Goal: Transaction & Acquisition: Book appointment/travel/reservation

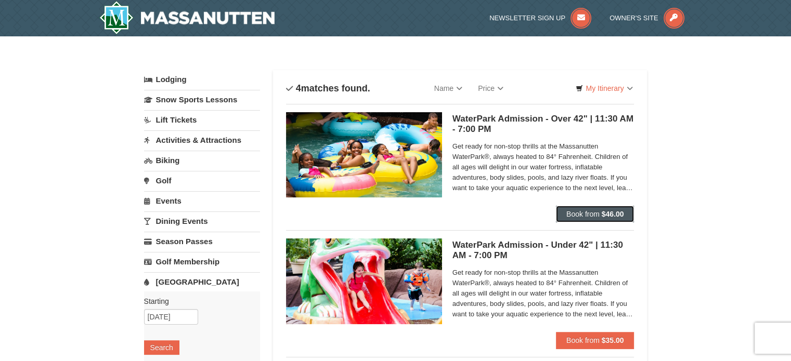
click at [579, 214] on span "Book from" at bounding box center [582, 214] width 33 height 8
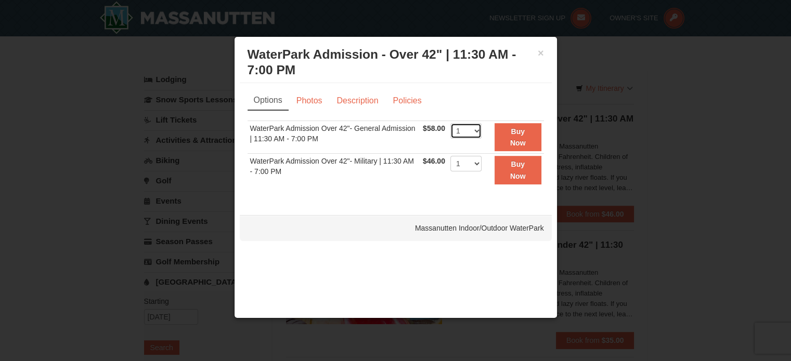
click at [470, 134] on select "1 2 3 4 5 6 7 8 9 10 11 12 13 14 15 16 17 18 19 20 21 22" at bounding box center [465, 131] width 31 height 16
click at [539, 52] on button "×" at bounding box center [541, 53] width 6 height 10
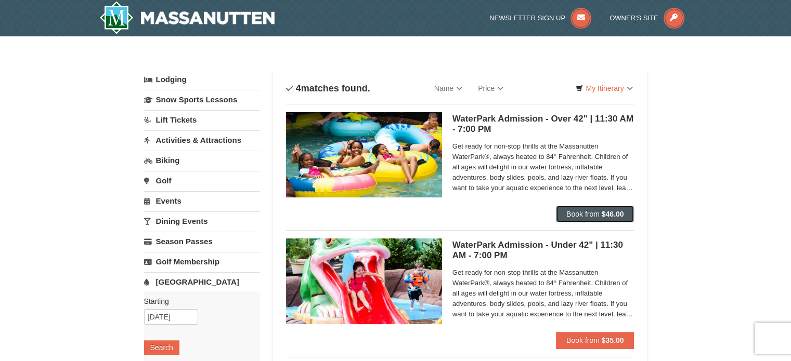
click at [591, 216] on span "Book from" at bounding box center [582, 214] width 33 height 8
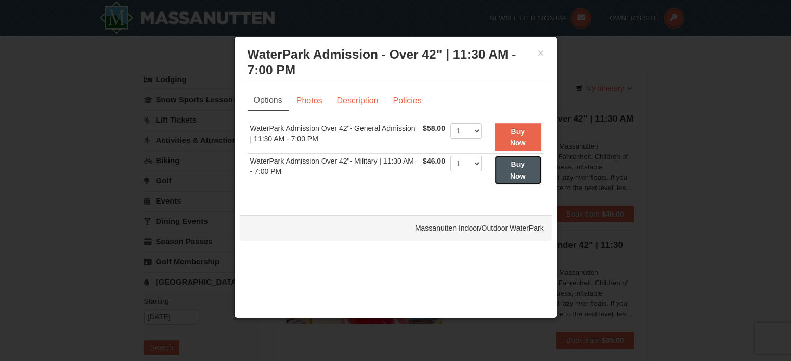
click at [514, 169] on button "Buy Now" at bounding box center [518, 170] width 47 height 29
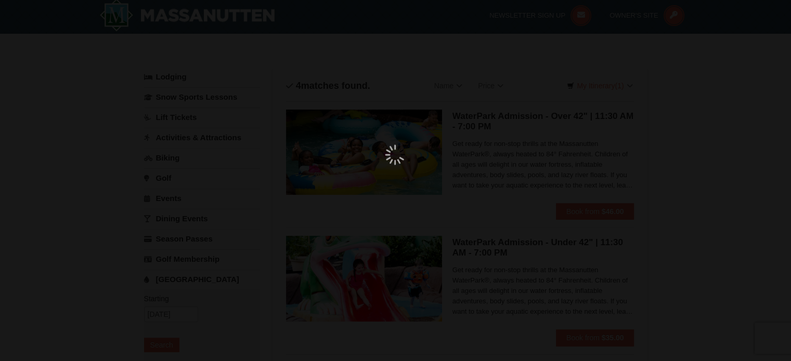
scroll to position [3, 0]
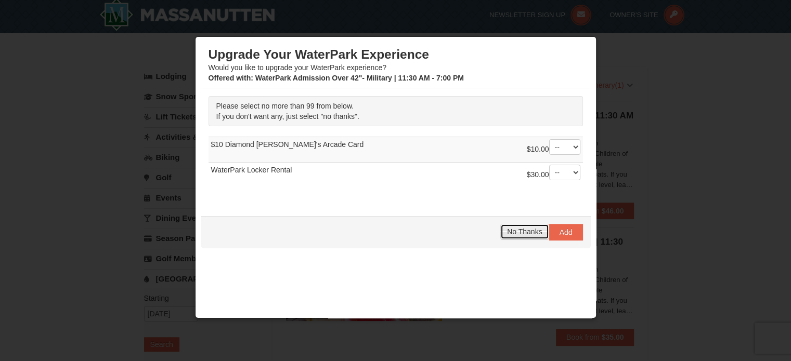
click at [517, 229] on span "No Thanks" at bounding box center [524, 232] width 35 height 8
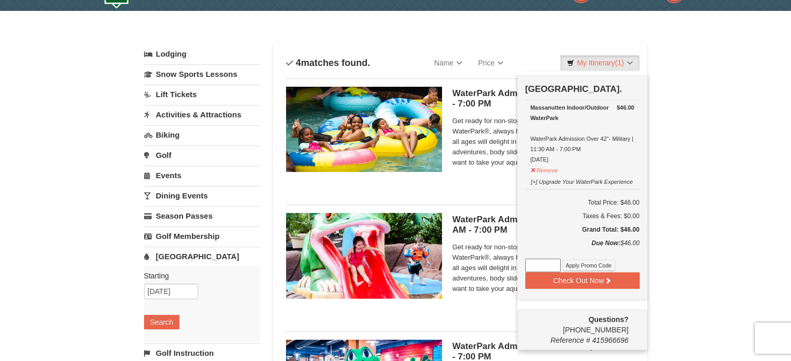
scroll to position [8, 0]
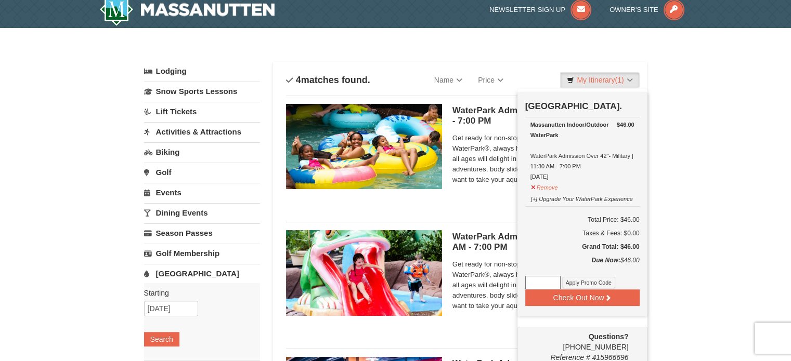
click at [665, 99] on div "× Categories List Filter My Itinerary (1) Check Out Now Water Park Pass. $46.00…" at bounding box center [395, 329] width 791 height 603
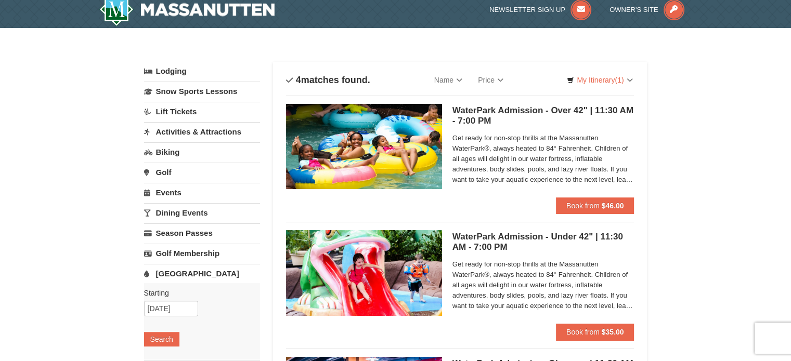
click at [169, 175] on link "Golf" at bounding box center [202, 172] width 116 height 19
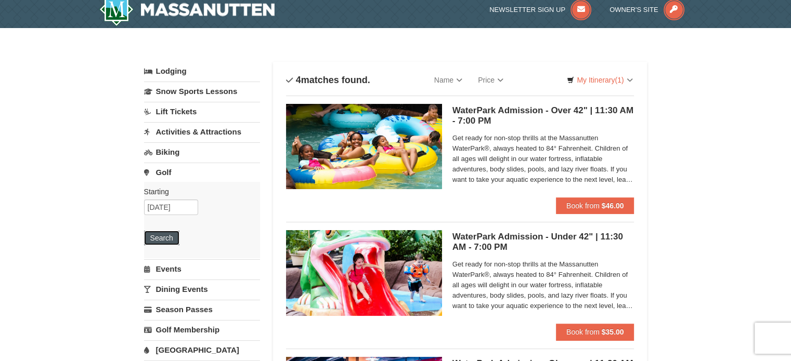
click at [163, 239] on button "Search" at bounding box center [161, 238] width 35 height 15
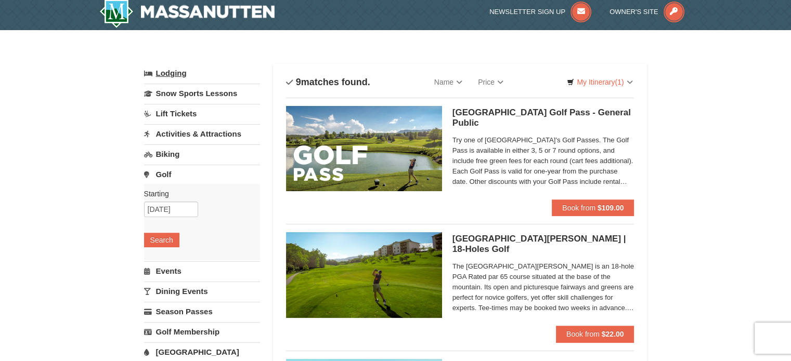
scroll to position [3, 0]
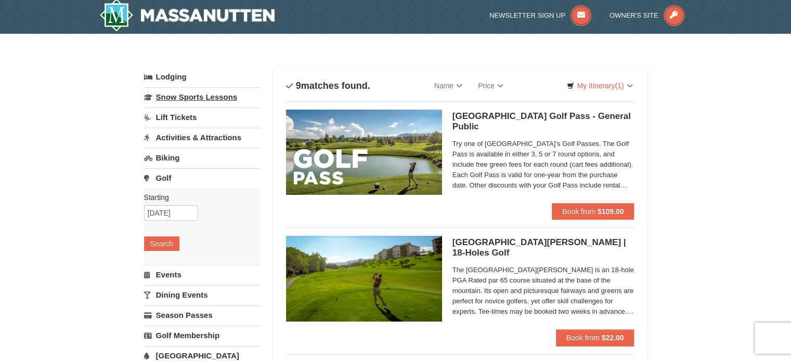
click at [184, 96] on link "Snow Sports Lessons" at bounding box center [202, 96] width 116 height 19
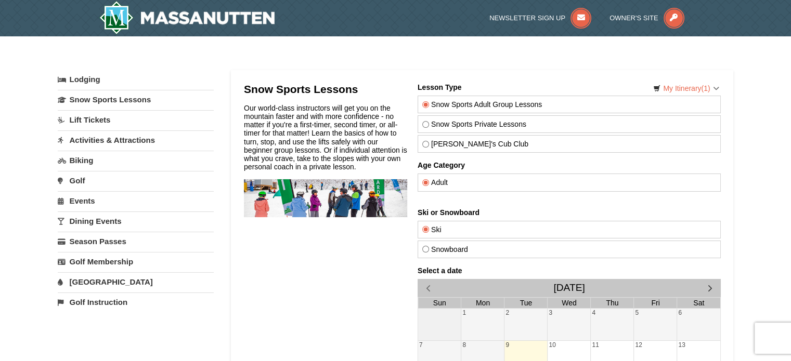
click at [82, 120] on link "Lift Tickets" at bounding box center [136, 119] width 156 height 19
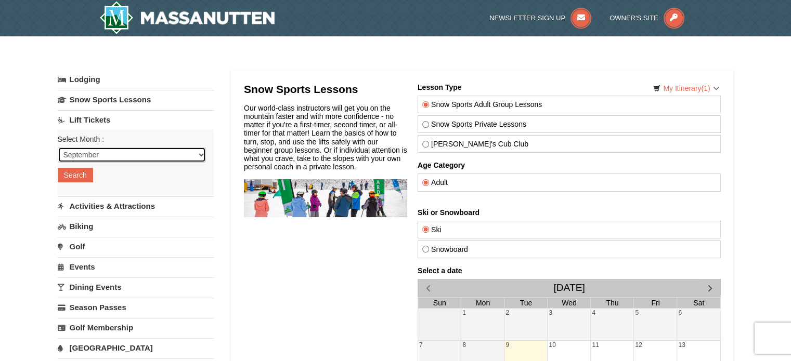
click at [84, 153] on select "September October November December January February March April May June July …" at bounding box center [132, 155] width 148 height 16
select select "12"
click at [58, 147] on select "September October November December January February March April May June July …" at bounding box center [132, 155] width 148 height 16
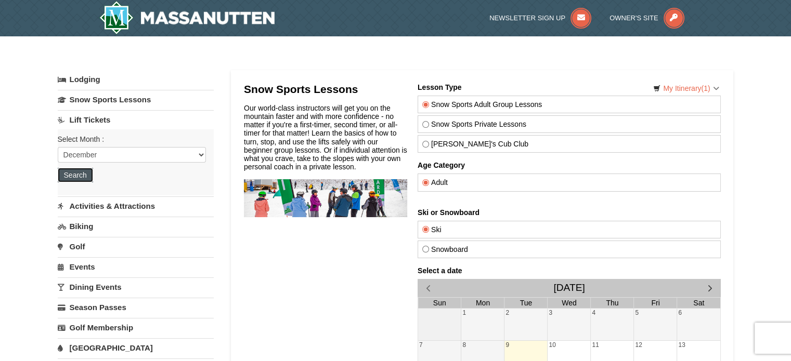
click at [84, 169] on button "Search" at bounding box center [75, 175] width 35 height 15
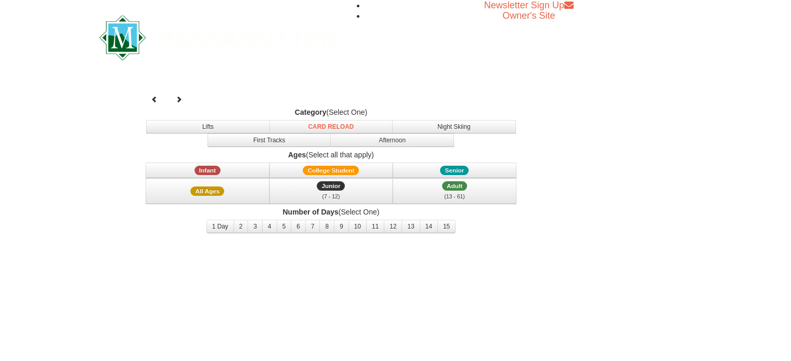
select select "12"
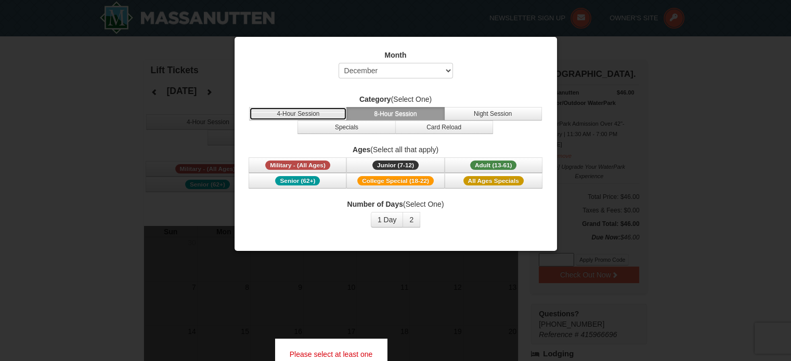
click at [303, 114] on button "4-Hour Session" at bounding box center [298, 114] width 98 height 14
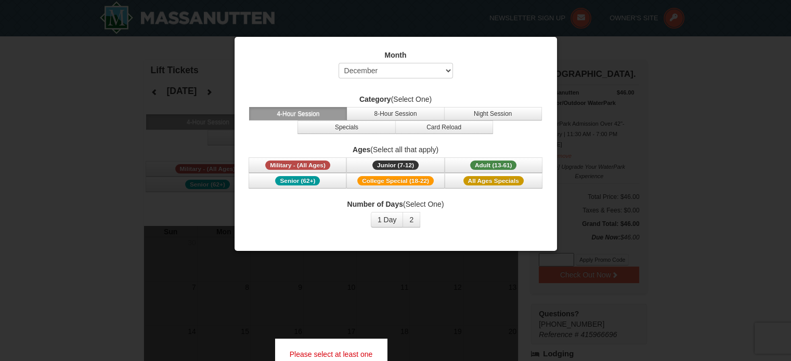
click at [517, 85] on div "Month Select September October November December January February March April M…" at bounding box center [396, 138] width 312 height 193
click at [614, 102] on div at bounding box center [395, 180] width 791 height 361
click at [382, 224] on button "1 Day" at bounding box center [387, 220] width 33 height 16
click at [572, 134] on div at bounding box center [395, 180] width 791 height 361
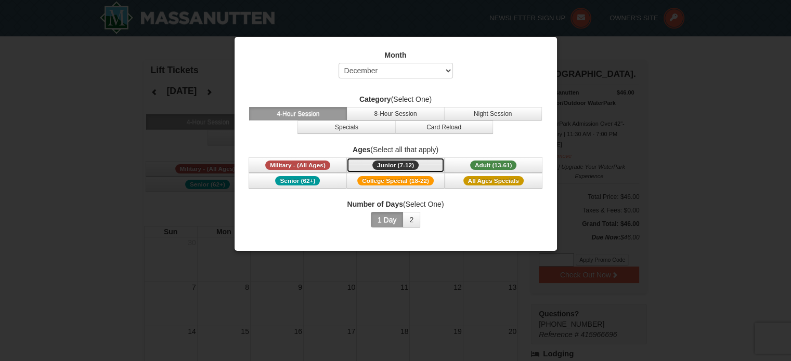
click at [405, 168] on span "Junior (7-12)" at bounding box center [395, 165] width 46 height 9
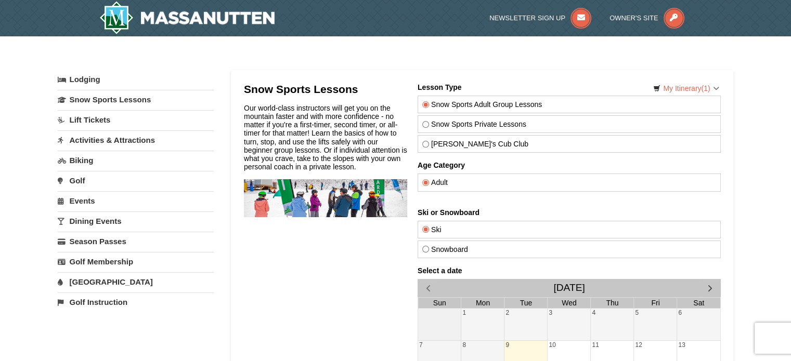
click at [99, 284] on link "[GEOGRAPHIC_DATA]" at bounding box center [136, 282] width 156 height 19
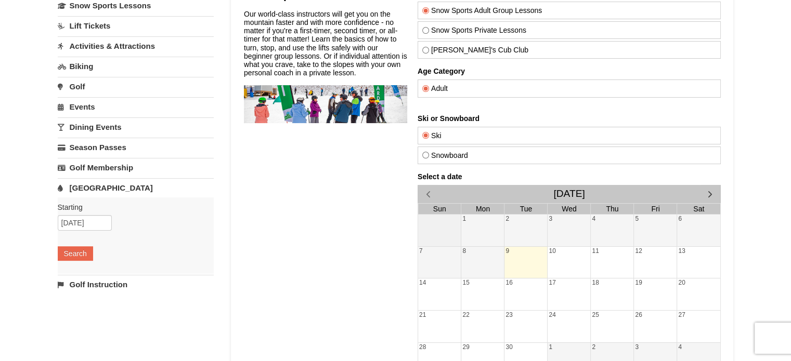
scroll to position [99, 0]
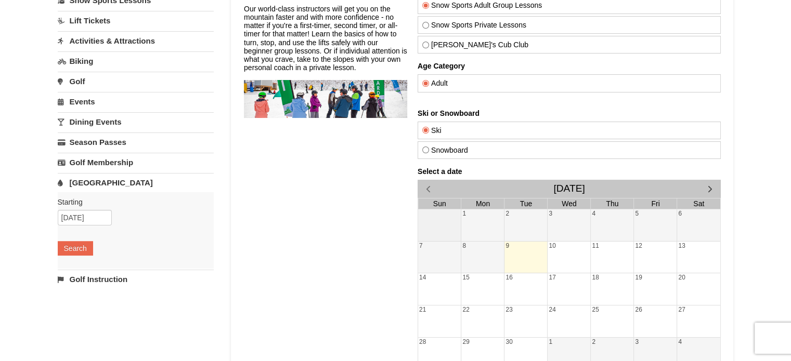
click at [82, 206] on div "Starting Please format dates MM/DD/YYYY Please format dates MM/DD/YYYY 09/09/20…" at bounding box center [136, 230] width 156 height 76
click at [85, 213] on input "[DATE]" at bounding box center [85, 218] width 54 height 16
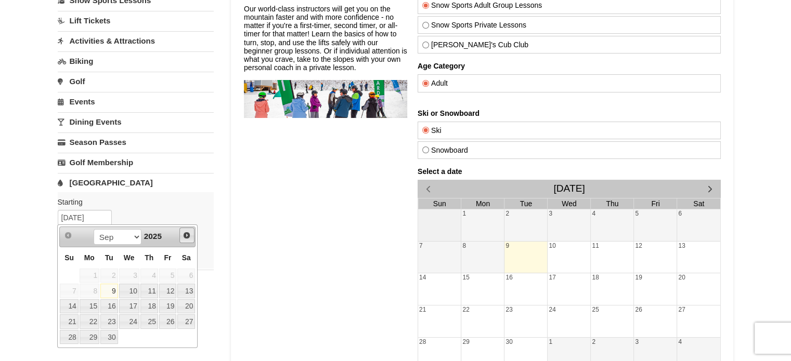
click at [182, 239] on link "Next" at bounding box center [187, 236] width 16 height 16
click at [163, 289] on link "12" at bounding box center [168, 291] width 18 height 15
type input "12/12/2025"
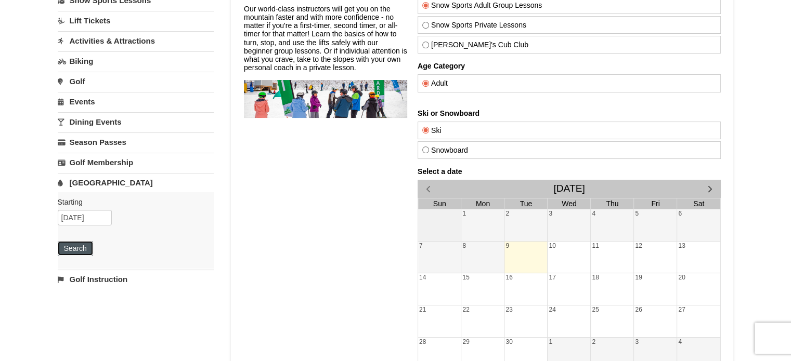
click at [79, 249] on button "Search" at bounding box center [75, 248] width 35 height 15
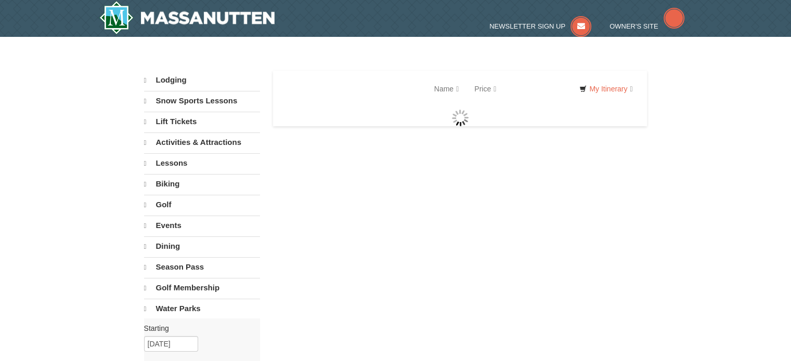
select select "9"
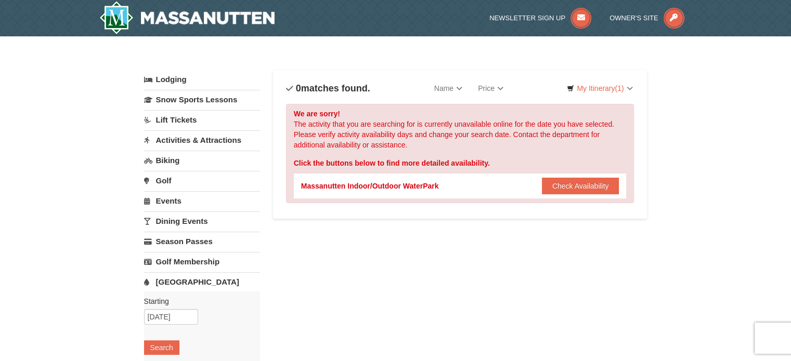
click at [185, 138] on link "Activities & Attractions" at bounding box center [202, 140] width 116 height 19
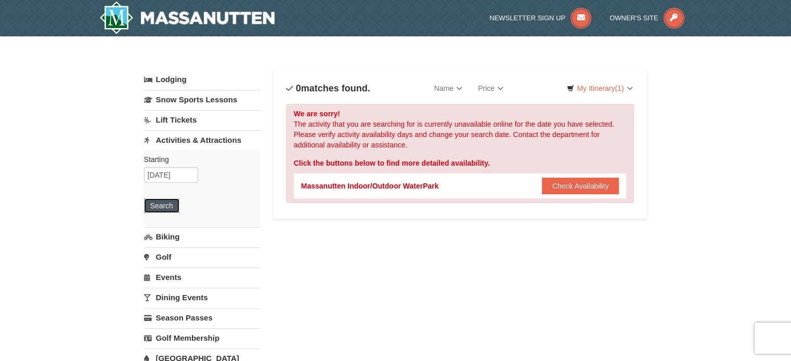
click at [162, 210] on button "Search" at bounding box center [161, 206] width 35 height 15
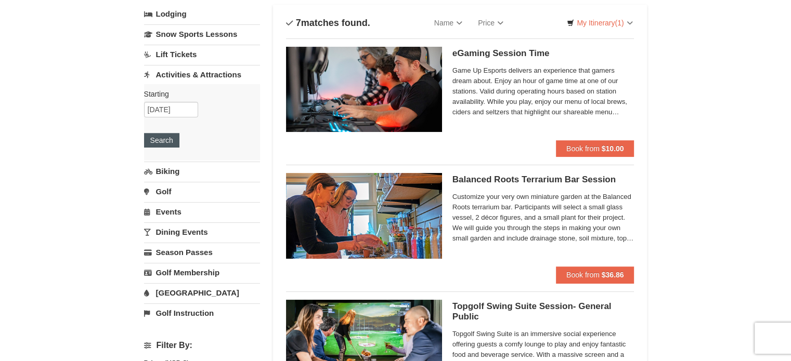
scroll to position [70, 0]
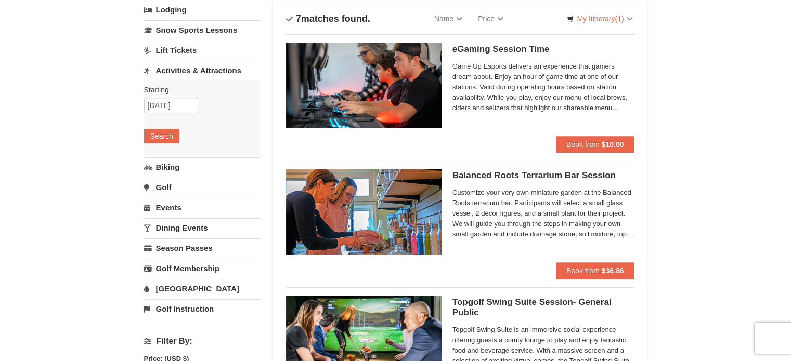
click at [187, 47] on link "Lift Tickets" at bounding box center [202, 50] width 116 height 19
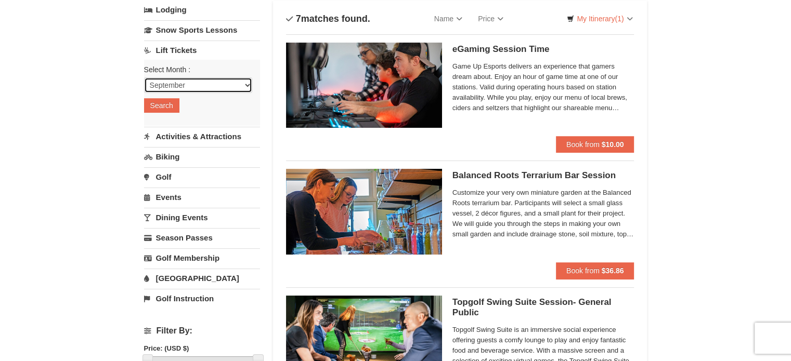
click at [188, 85] on select "September October November December January February March April May June July …" at bounding box center [198, 85] width 108 height 16
select select "12"
click at [144, 77] on select "September October November December January February March April May June July …" at bounding box center [198, 85] width 108 height 16
click at [169, 111] on button "Search" at bounding box center [161, 105] width 35 height 15
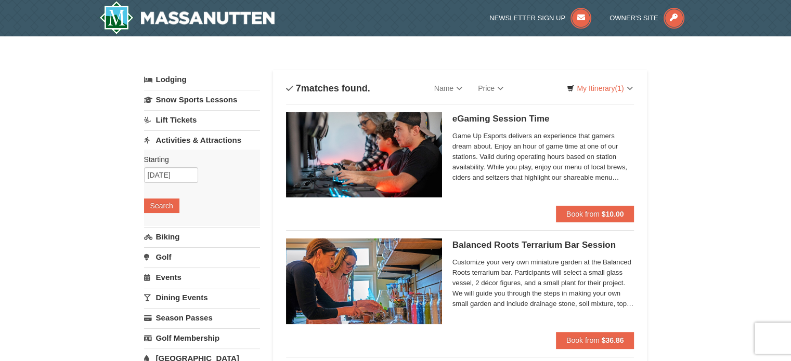
click at [194, 141] on link "Activities & Attractions" at bounding box center [202, 140] width 116 height 19
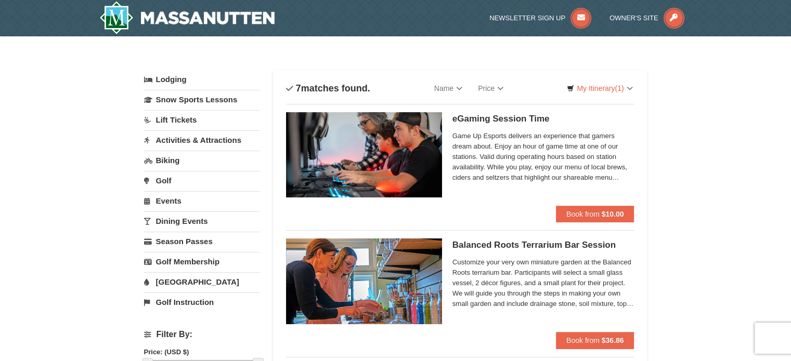
click at [194, 141] on link "Activities & Attractions" at bounding box center [202, 140] width 116 height 19
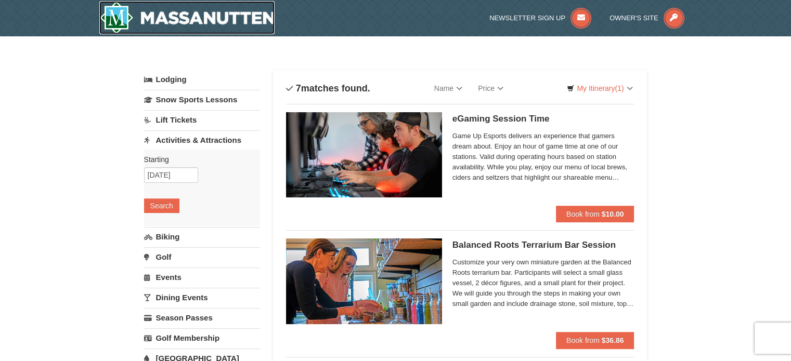
click at [185, 18] on img at bounding box center [187, 17] width 176 height 33
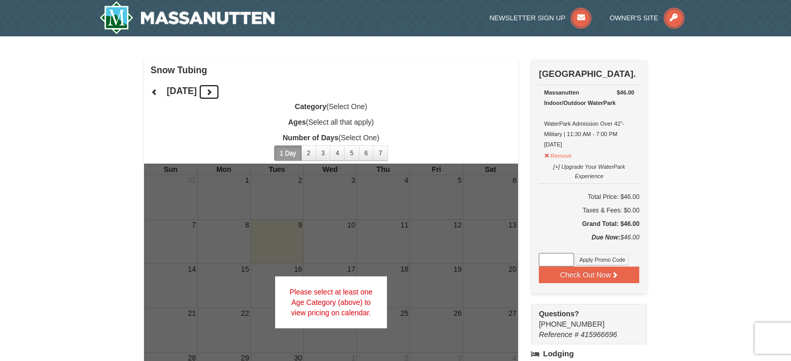
click at [213, 93] on icon at bounding box center [208, 91] width 7 height 7
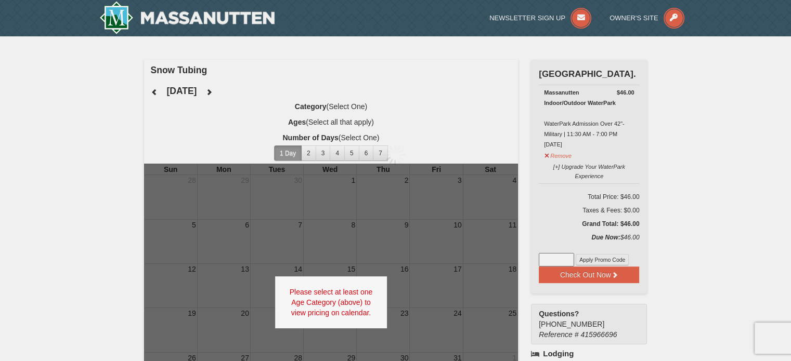
click at [244, 93] on div at bounding box center [395, 180] width 791 height 361
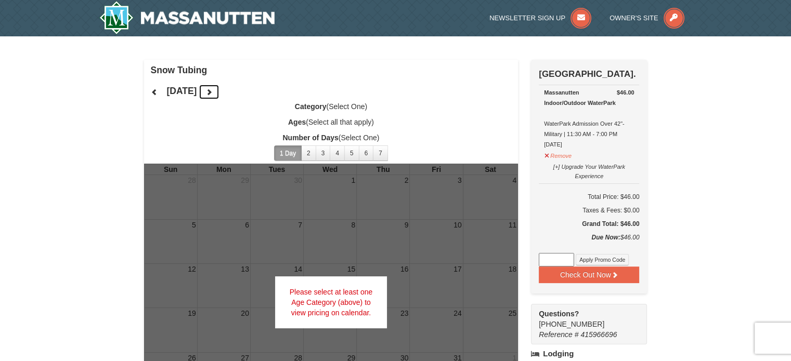
click at [219, 93] on button at bounding box center [209, 92] width 21 height 16
click at [213, 93] on icon at bounding box center [208, 91] width 7 height 7
click at [322, 307] on div "Please select at least one Age Category (above) to view pricing on calendar." at bounding box center [331, 303] width 112 height 52
click at [308, 156] on button "2" at bounding box center [308, 154] width 15 height 16
click at [320, 123] on label "Ages (Select all that apply)" at bounding box center [331, 122] width 374 height 10
